Goal: Find specific page/section: Find specific page/section

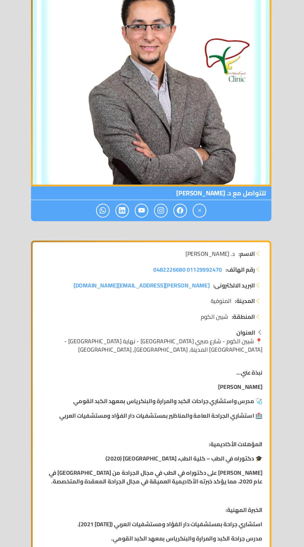
scroll to position [109, 0]
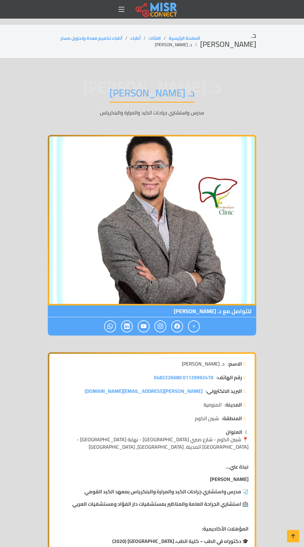
scroll to position [109, 0]
